Goal: Information Seeking & Learning: Learn about a topic

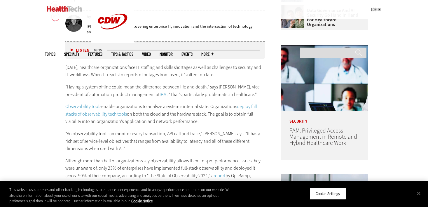
scroll to position [303, 0]
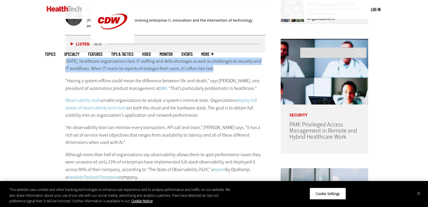
drag, startPoint x: 212, startPoint y: 69, endPoint x: 66, endPoint y: 60, distance: 146.3
click at [66, 60] on p "[DATE], healthcare organizations face IT staffing and skills shortages as well …" at bounding box center [165, 64] width 200 height 15
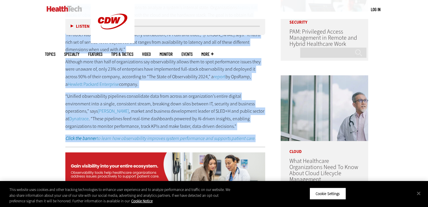
scroll to position [396, 0]
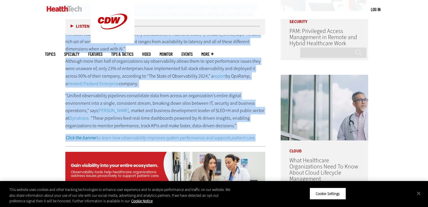
drag, startPoint x: 63, startPoint y: 57, endPoint x: 221, endPoint y: 125, distance: 172.0
click at [221, 125] on p "“Unified observability pipelines consolidate data from across an organization’s…" at bounding box center [165, 110] width 200 height 37
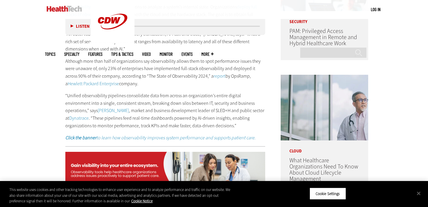
drag, startPoint x: 62, startPoint y: 95, endPoint x: 199, endPoint y: 125, distance: 140.2
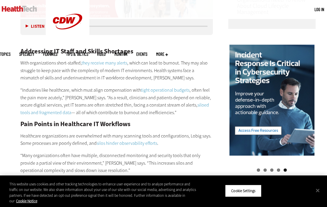
scroll to position [0, 0]
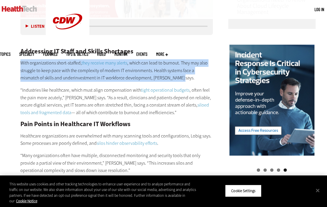
drag, startPoint x: 164, startPoint y: 71, endPoint x: 16, endPoint y: 56, distance: 148.5
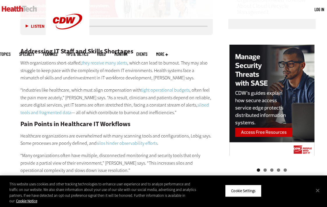
drag, startPoint x: 16, startPoint y: 55, endPoint x: 170, endPoint y: 103, distance: 160.6
copy div "With organizations short-staffed, they receive many alerts , which can lead to …"
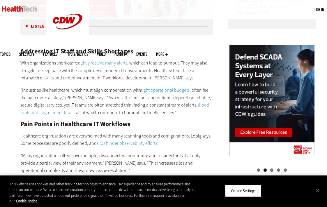
click at [140, 119] on div "Addressing IT Staff and Skills Shortages With organizations short-staffed, they…" at bounding box center [116, 211] width 193 height 351
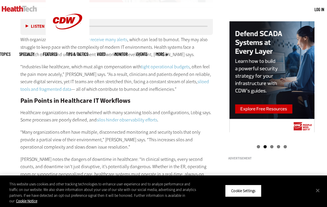
scroll to position [563, 0]
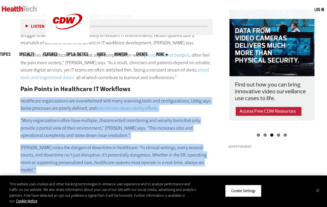
drag, startPoint x: 20, startPoint y: 93, endPoint x: 72, endPoint y: 171, distance: 93.4
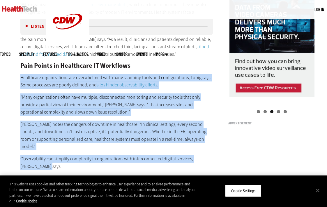
scroll to position [598, 0]
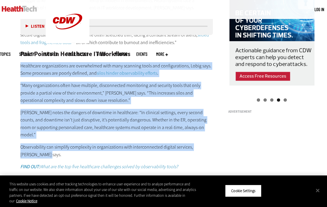
copy div "Healthcare organizations are overwhelmed with many scanning tools and configura…"
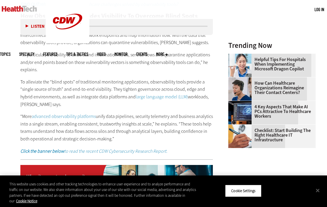
scroll to position [761, 0]
